Goal: Navigation & Orientation: Find specific page/section

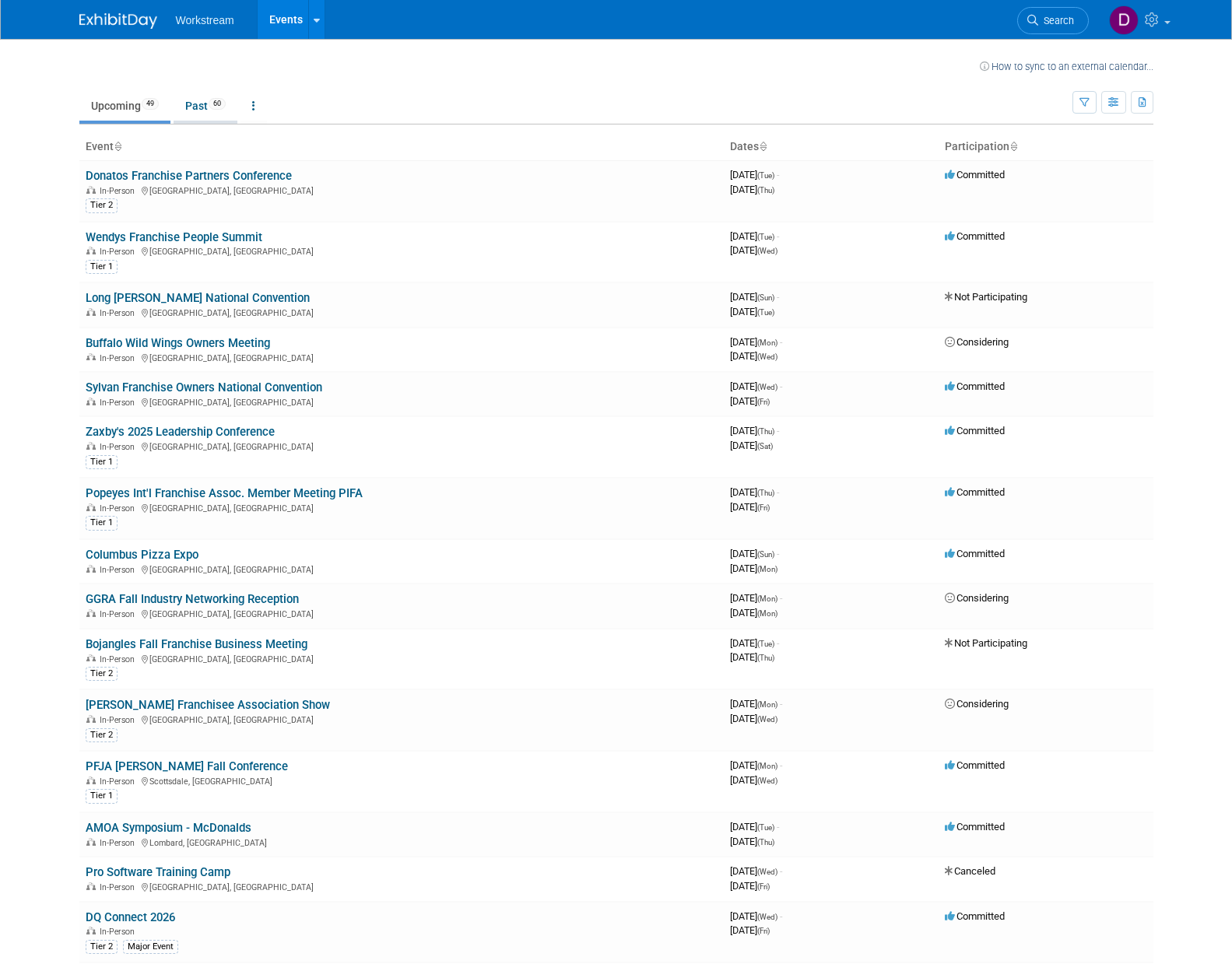
click at [207, 109] on link "Past 60" at bounding box center [205, 106] width 64 height 29
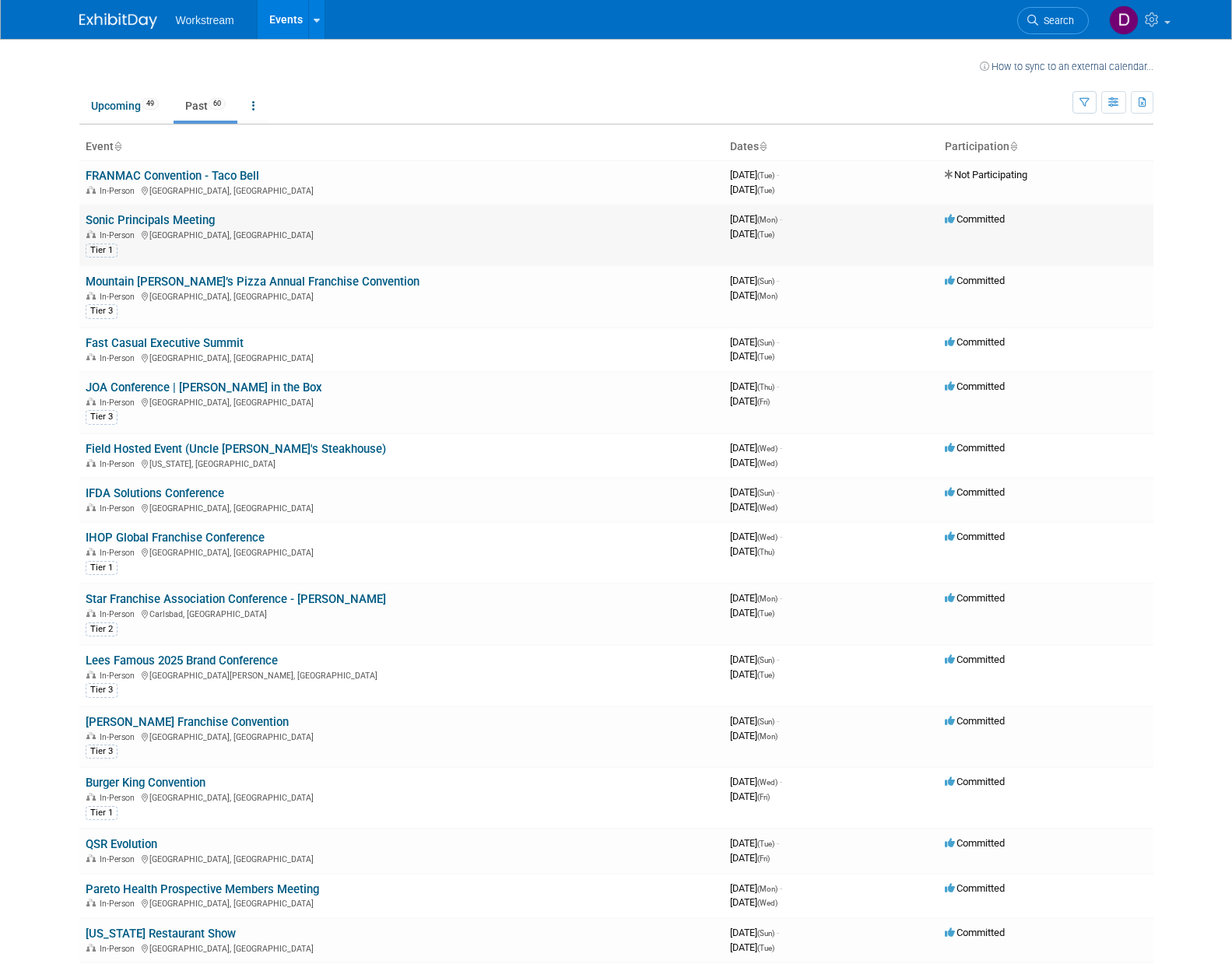
click at [123, 217] on link "Sonic Principals Meeting" at bounding box center [150, 220] width 129 height 14
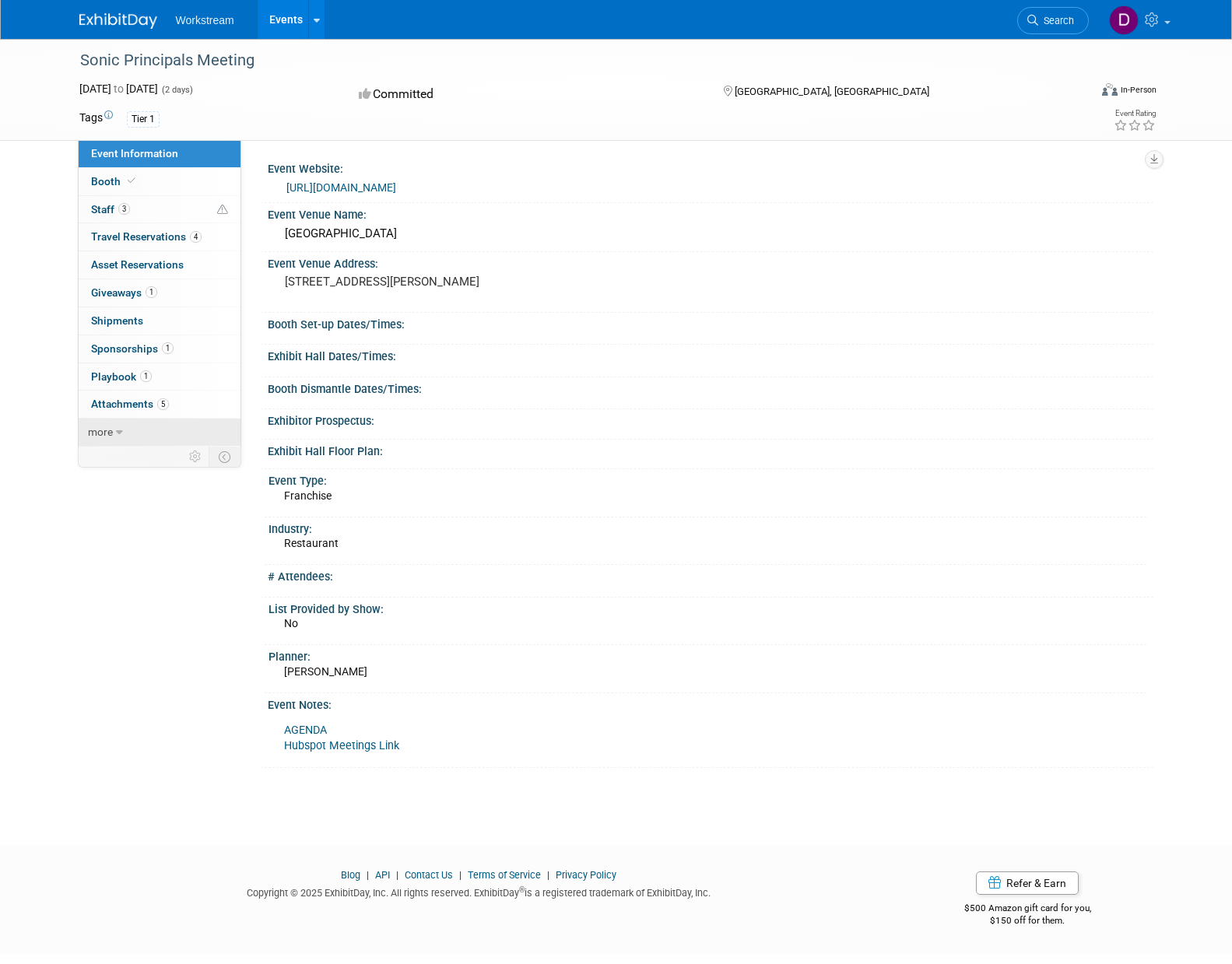
click at [99, 432] on span "more" at bounding box center [101, 432] width 25 height 12
click at [126, 401] on span "Attachments 5" at bounding box center [130, 403] width 78 height 12
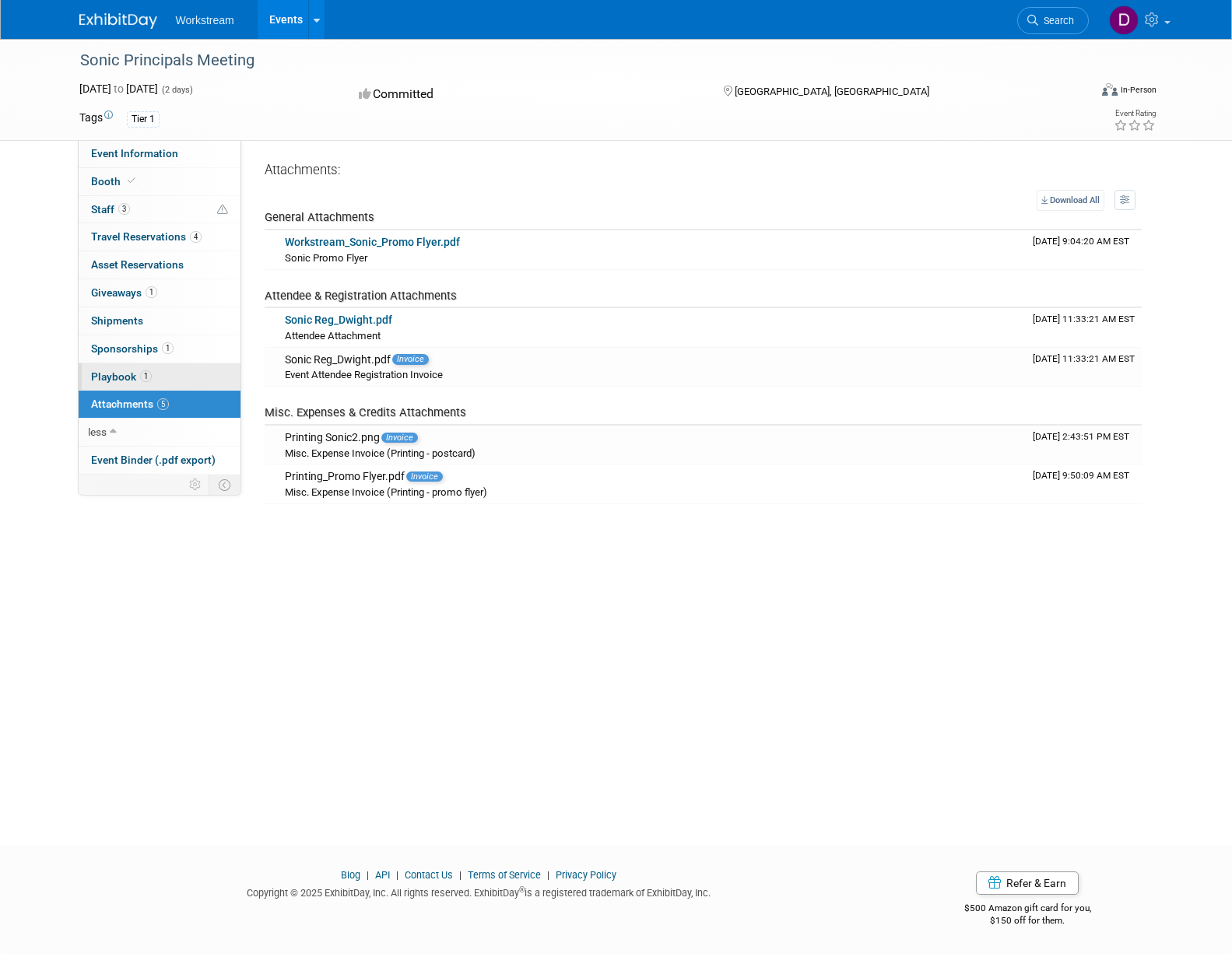
click at [127, 382] on span "Playbook 1" at bounding box center [122, 376] width 61 height 12
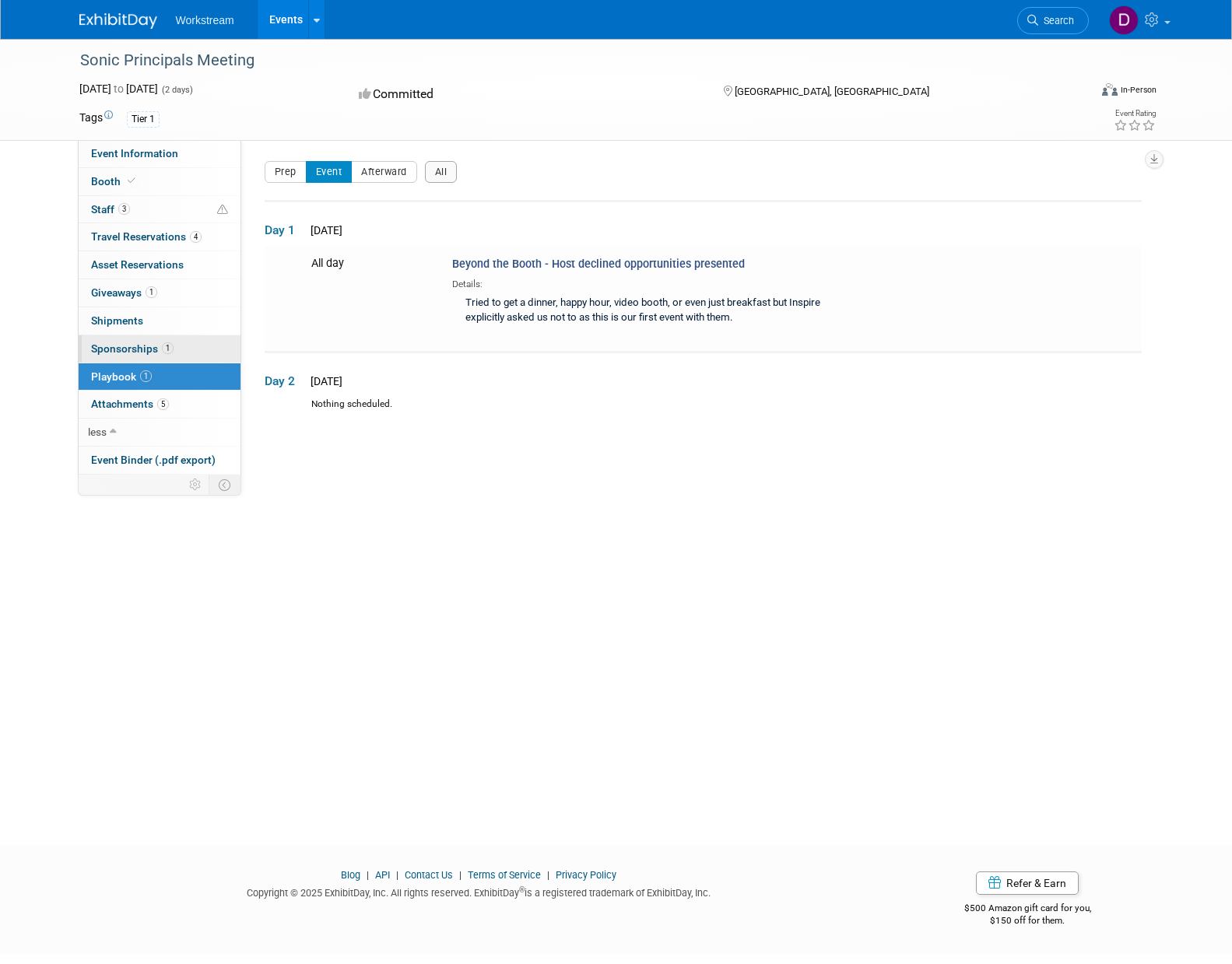
click at [147, 346] on span "Sponsorships 1" at bounding box center [132, 348] width 83 height 12
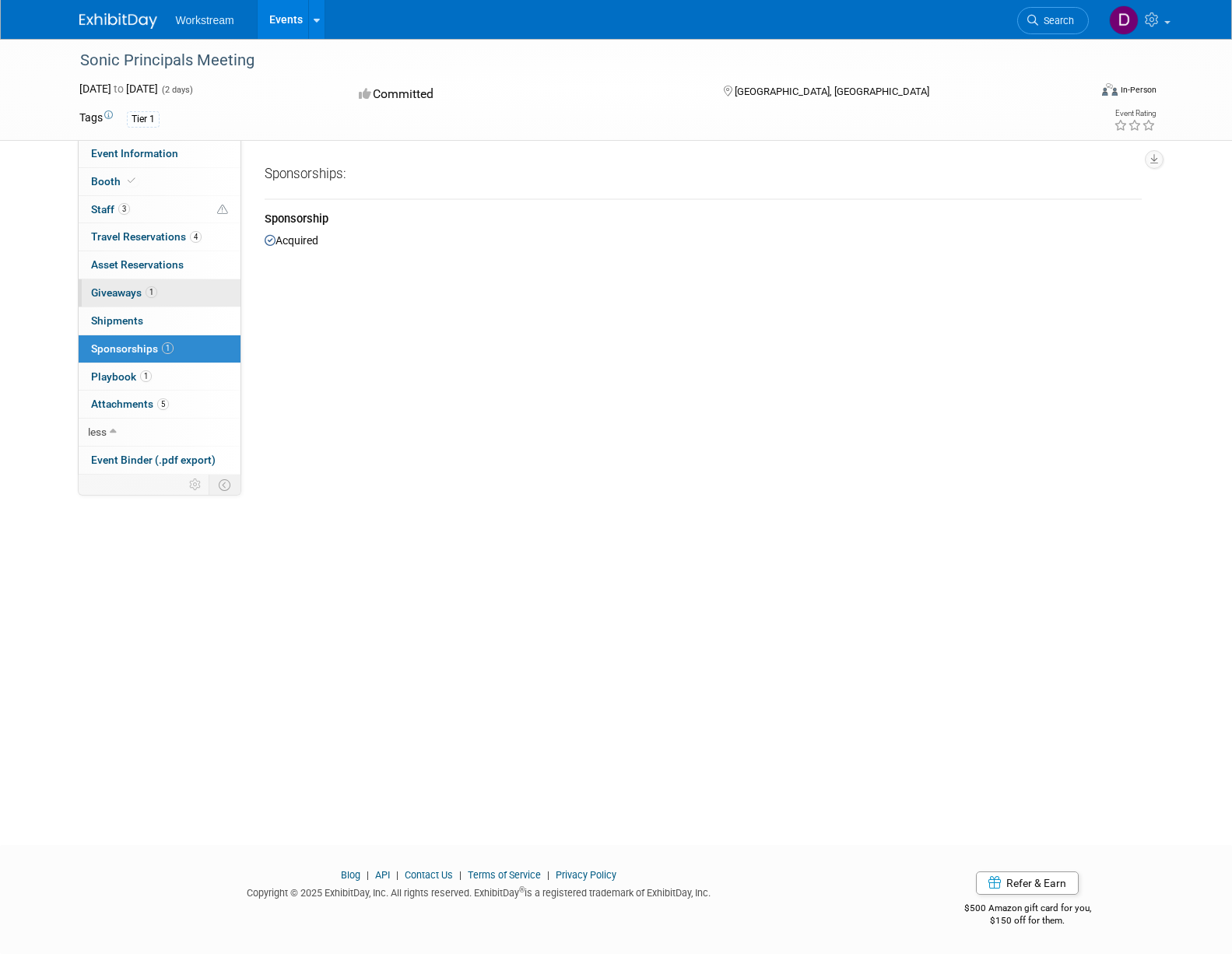
click at [153, 290] on span "1" at bounding box center [151, 292] width 11 height 11
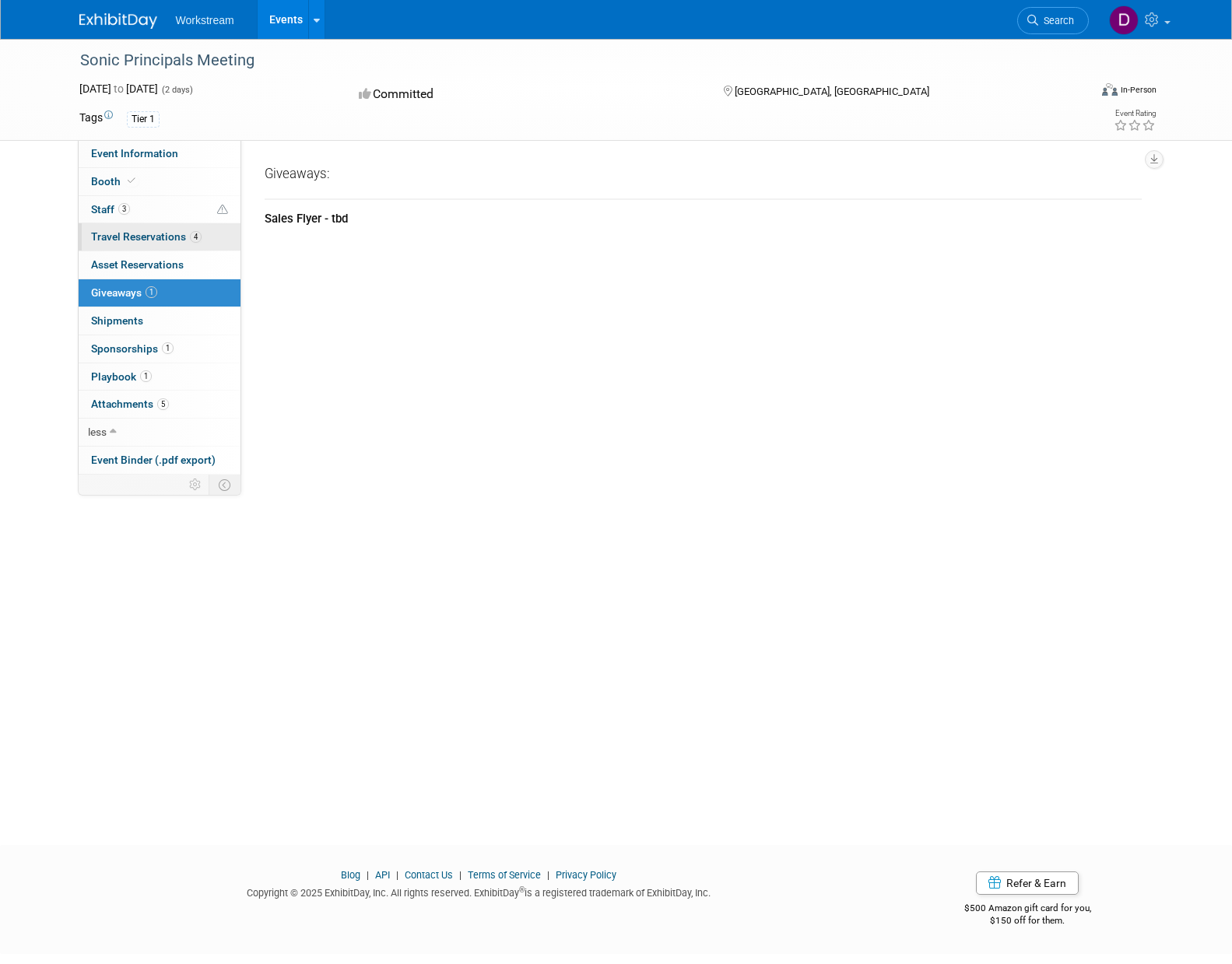
click at [170, 234] on span "Travel Reservations 4" at bounding box center [146, 236] width 110 height 12
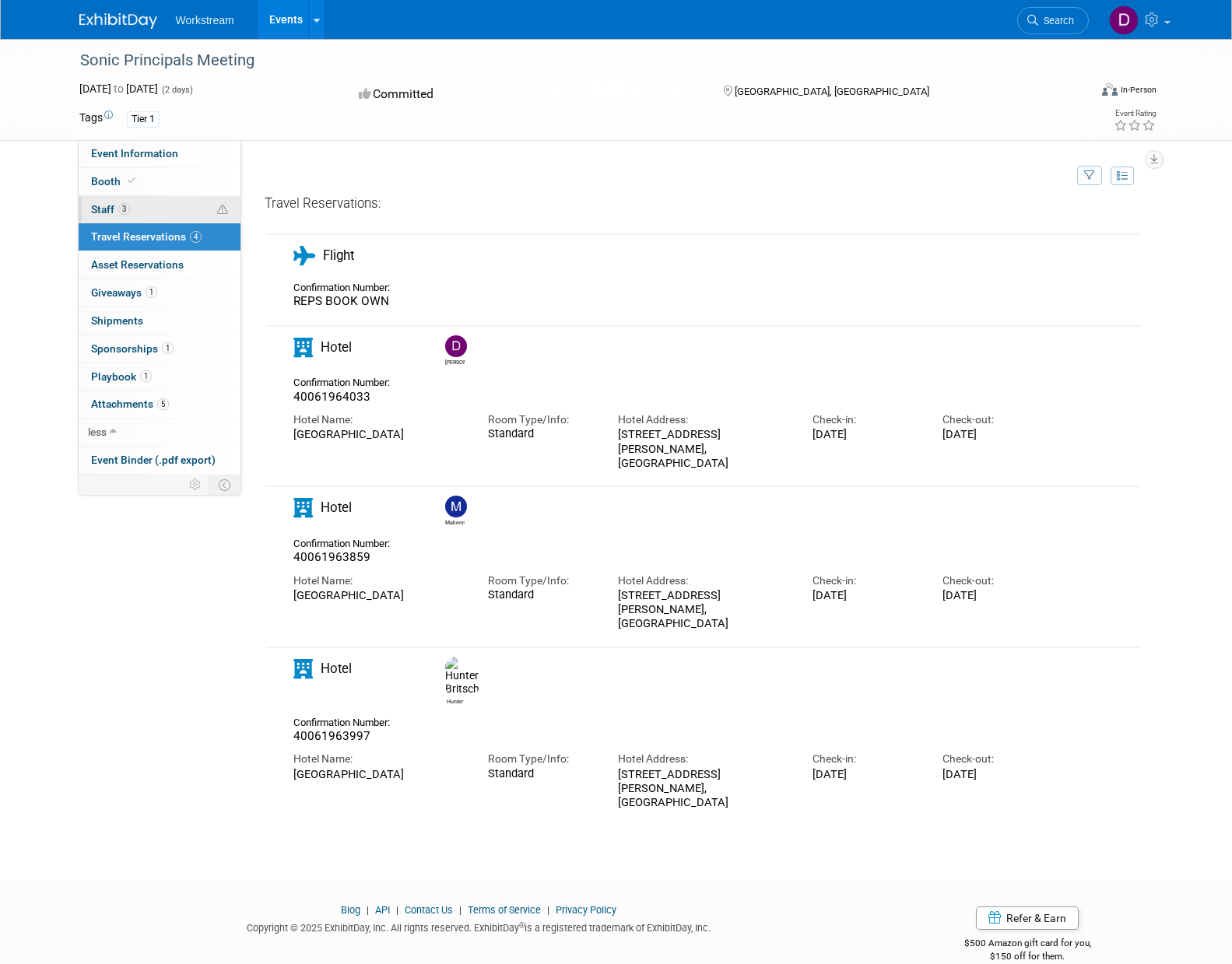
click at [162, 208] on link "3 Staff 3" at bounding box center [160, 209] width 162 height 28
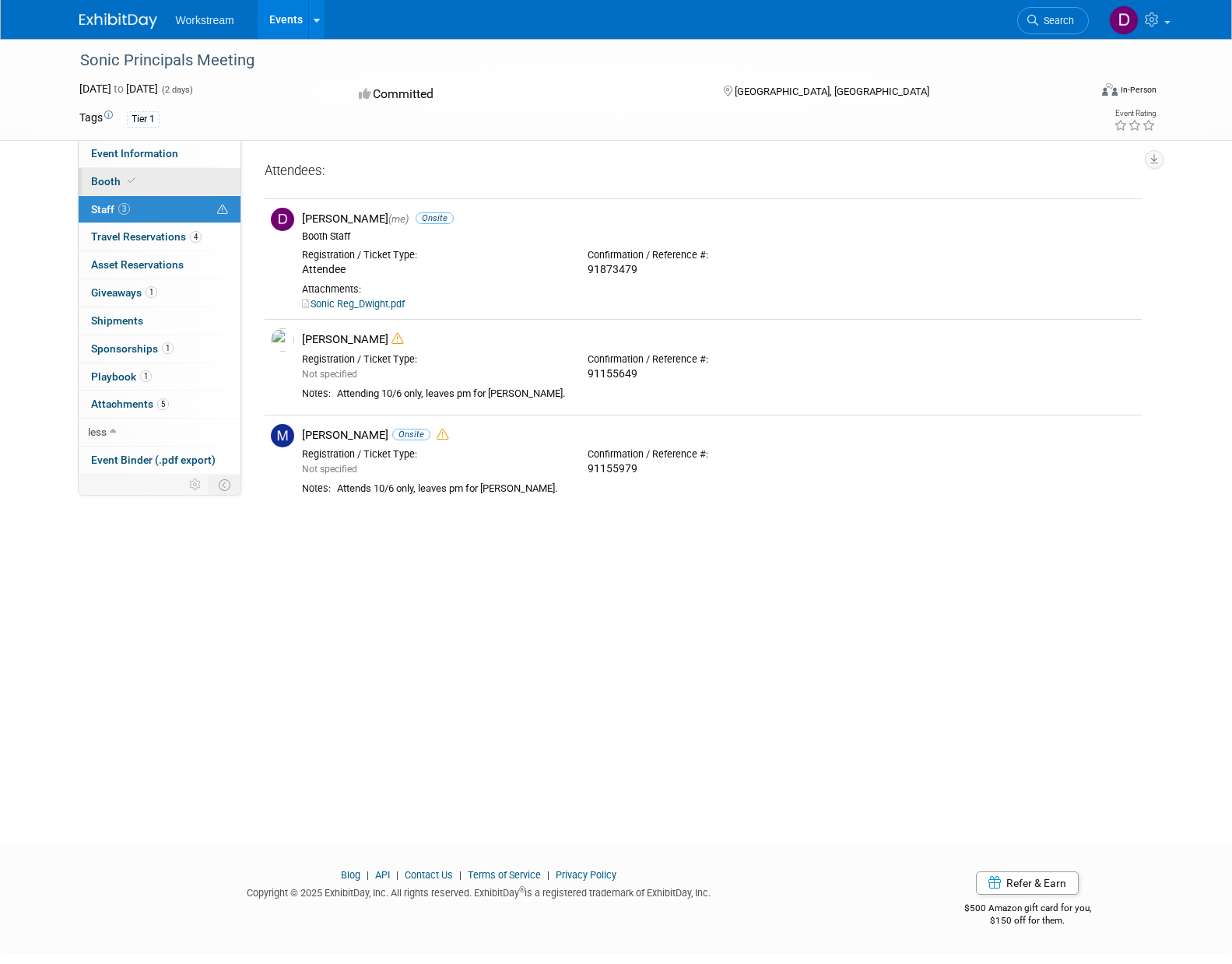
click at [135, 183] on span at bounding box center [131, 181] width 14 height 11
